Goal: Task Accomplishment & Management: Manage account settings

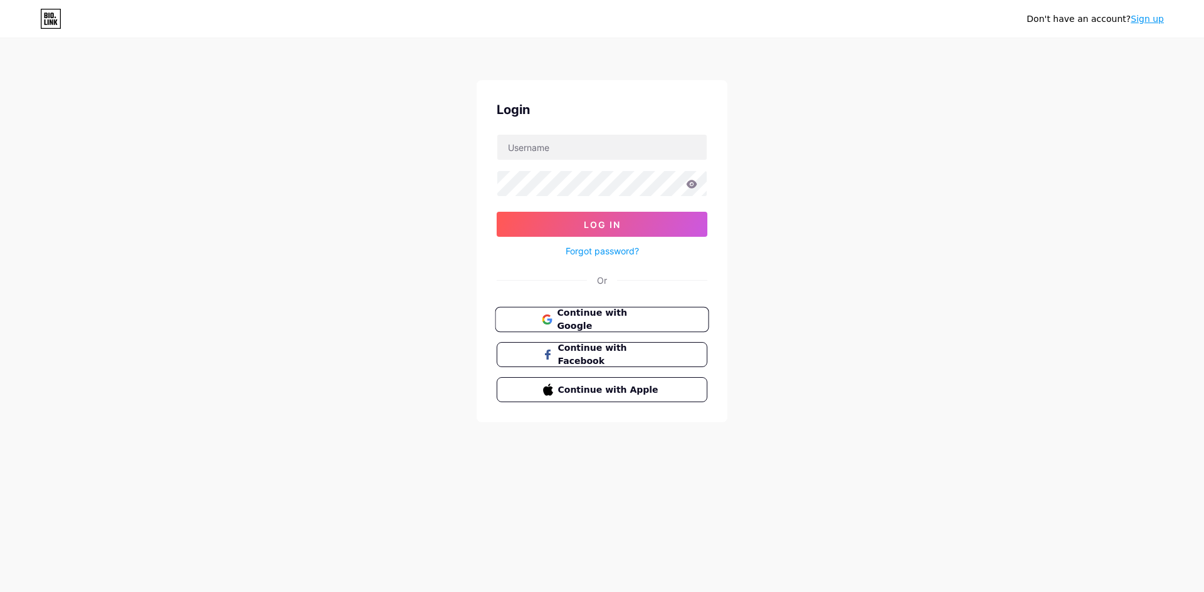
click at [641, 315] on span "Continue with Google" at bounding box center [609, 320] width 105 height 27
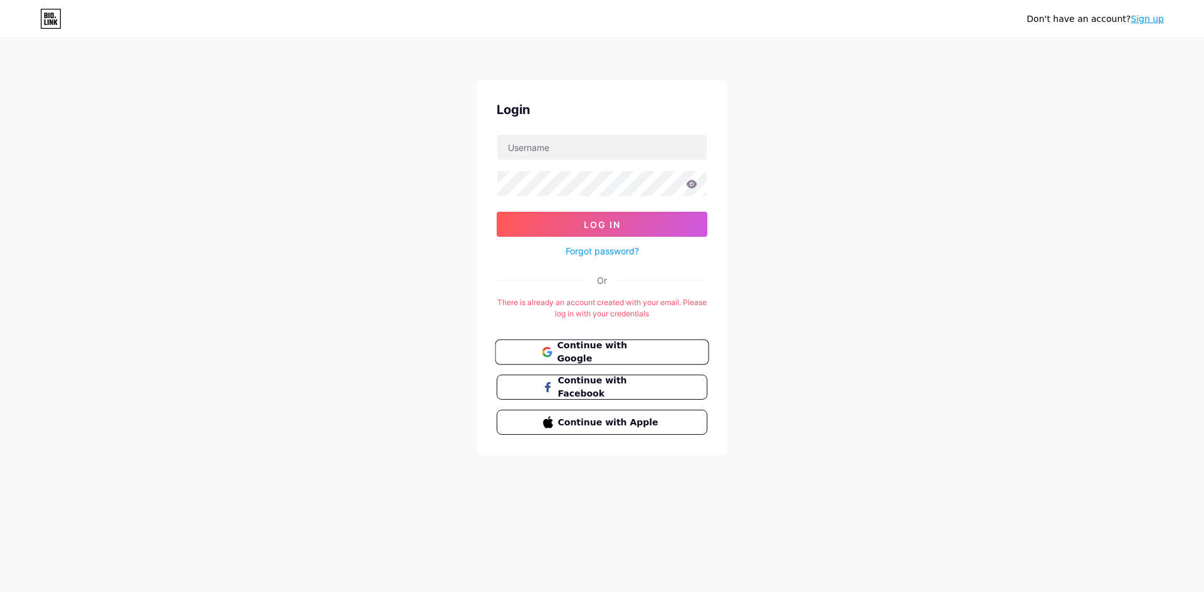
click at [629, 349] on span "Continue with Google" at bounding box center [609, 352] width 105 height 27
click at [602, 145] on input "text" at bounding box center [601, 147] width 209 height 25
click at [786, 193] on div "Don't have an account? Sign up Login Log In Forgot password? Or There is alread…" at bounding box center [602, 247] width 1204 height 495
click at [621, 246] on link "Forgot password?" at bounding box center [601, 251] width 73 height 13
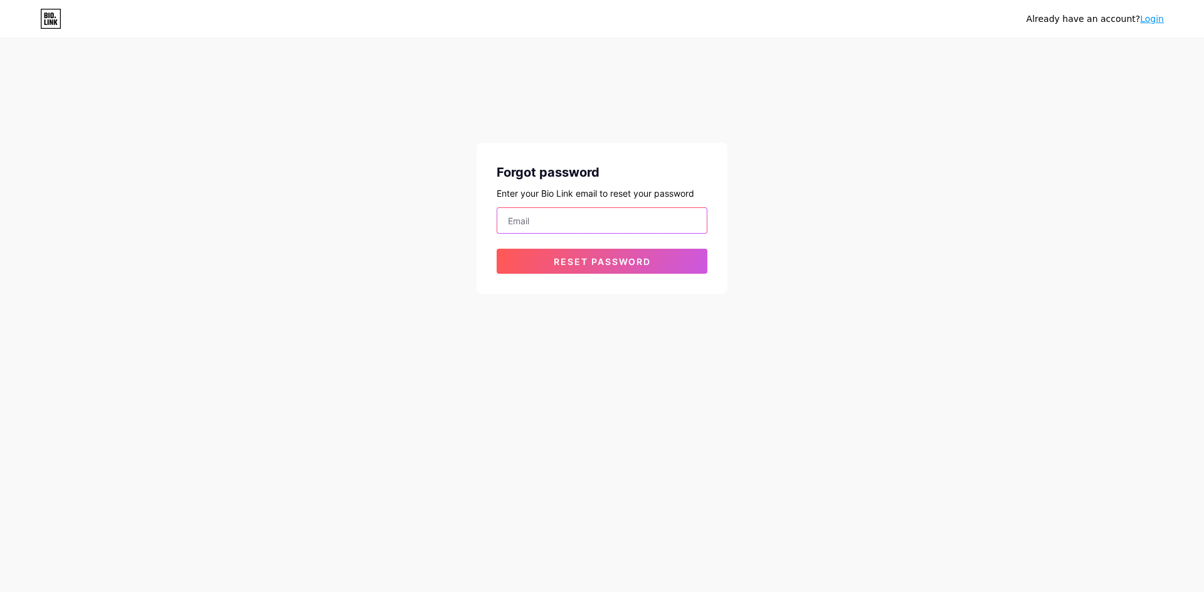
click at [581, 219] on input "email" at bounding box center [601, 220] width 209 height 25
type input "poloniaside@gmail.com"
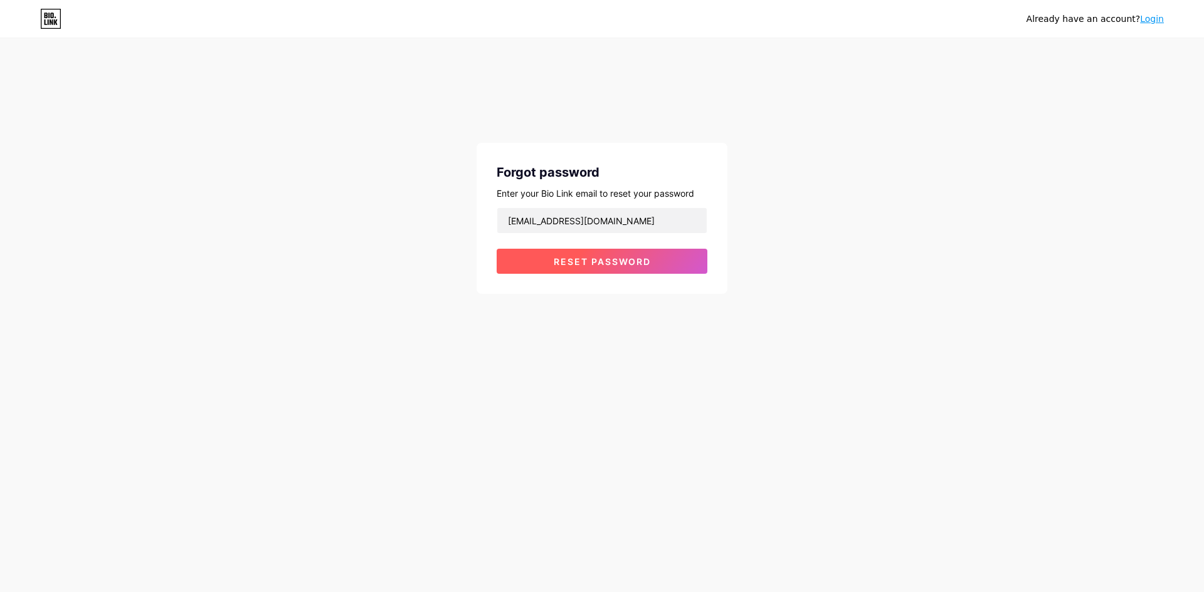
click at [618, 260] on span "Reset password" at bounding box center [602, 261] width 97 height 11
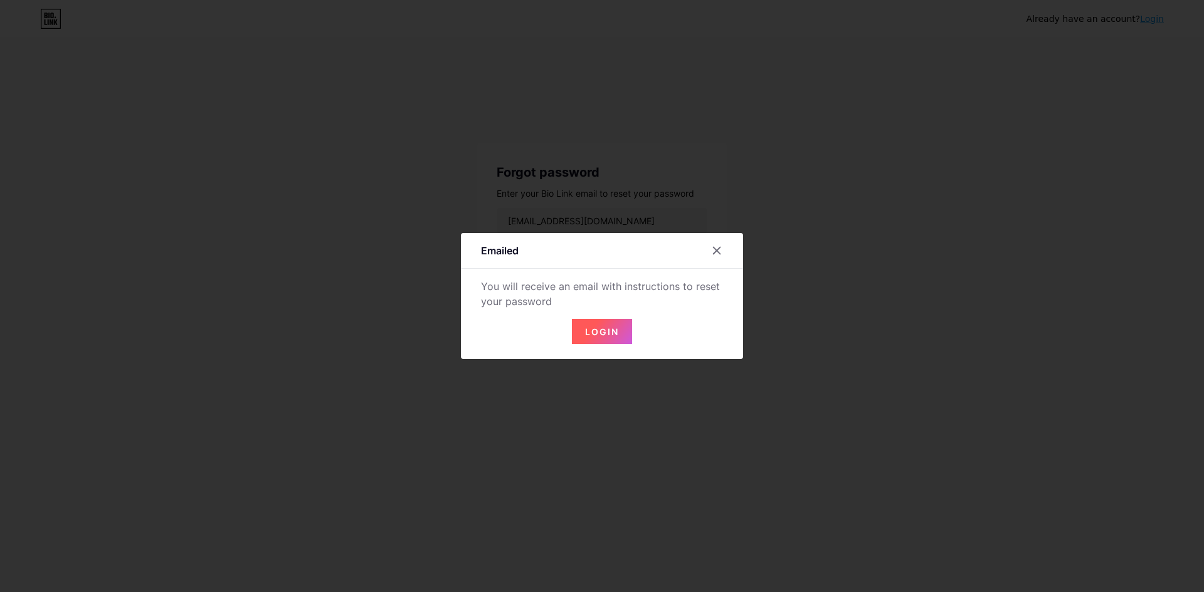
click at [601, 332] on span "Login" at bounding box center [602, 332] width 34 height 11
